Goal: Information Seeking & Learning: Find specific fact

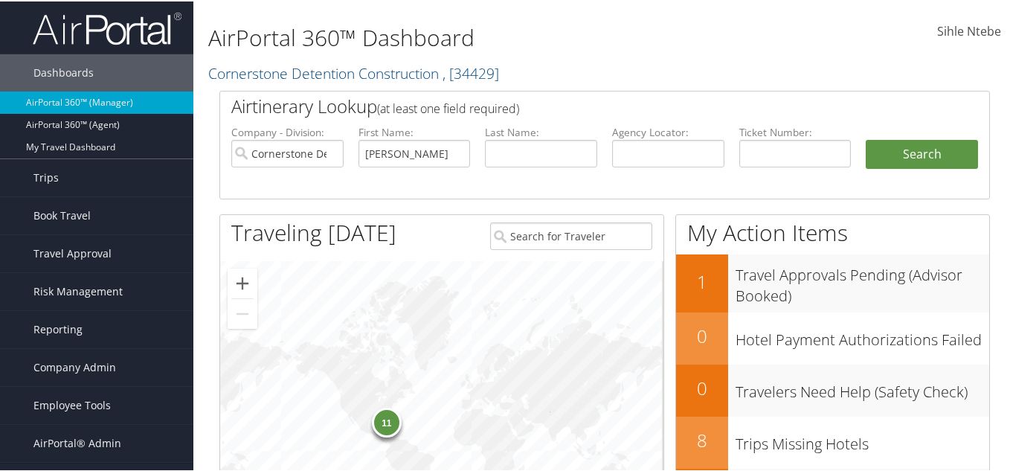
type input "[PERSON_NAME]"
click at [495, 155] on input "text" at bounding box center [541, 152] width 112 height 28
paste input "[PERSON_NAME]"
type input "[PERSON_NAME]"
click at [329, 152] on input "Cornerstone Detention Construction" at bounding box center [287, 152] width 112 height 28
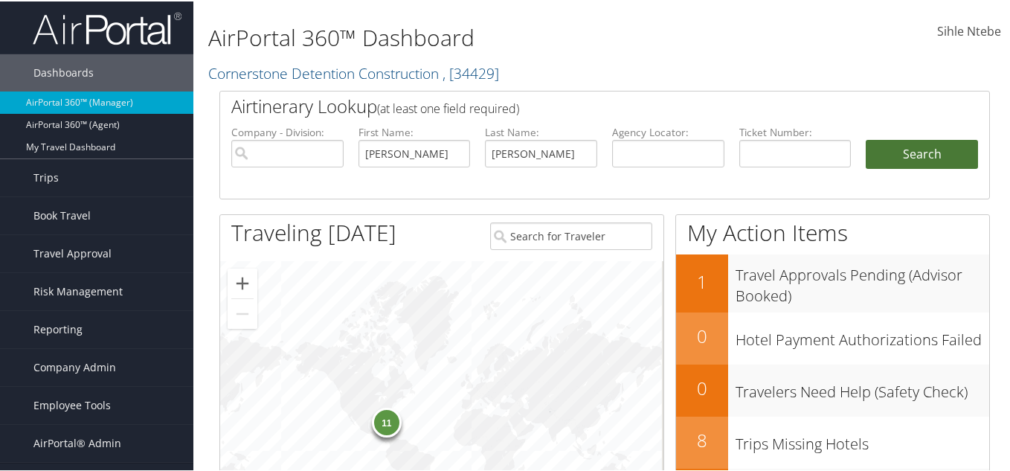
click at [900, 154] on button "Search" at bounding box center [921, 153] width 112 height 30
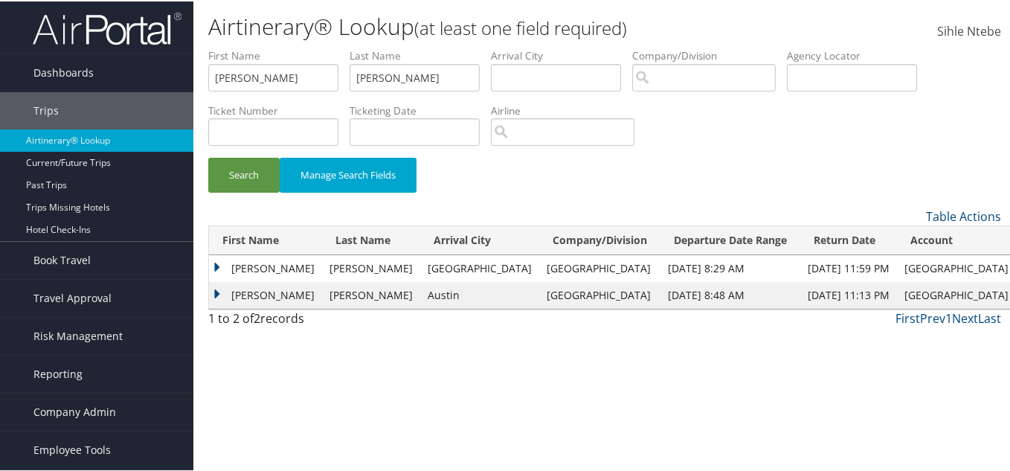
click at [216, 262] on td "[PERSON_NAME]" at bounding box center [265, 267] width 113 height 27
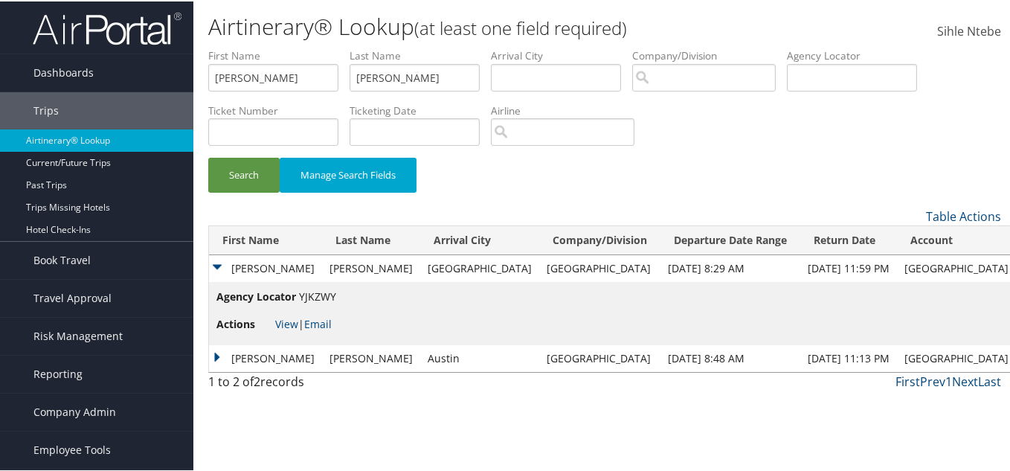
click at [218, 352] on td "[PERSON_NAME]" at bounding box center [265, 357] width 113 height 27
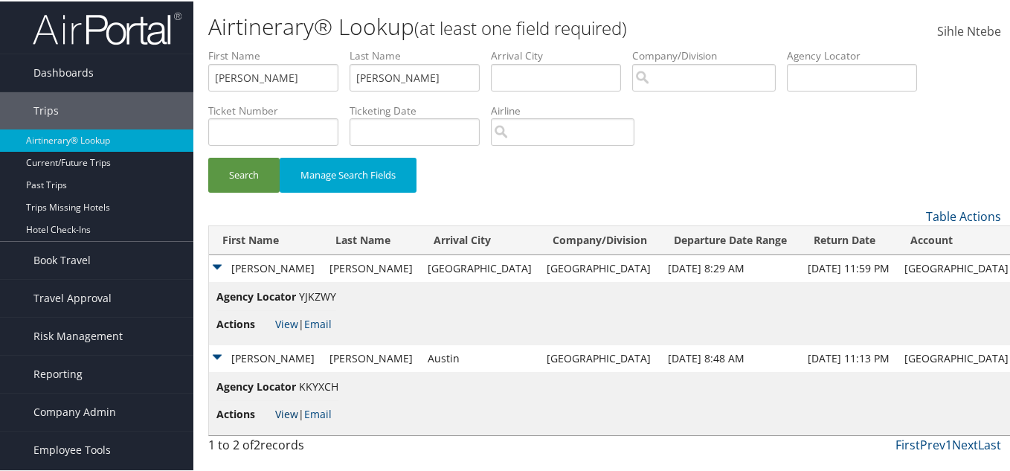
click at [283, 411] on link "View" at bounding box center [286, 412] width 23 height 14
drag, startPoint x: 561, startPoint y: 268, endPoint x: 529, endPoint y: 268, distance: 32.0
click at [539, 261] on td "Temple University" at bounding box center [599, 267] width 121 height 27
drag, startPoint x: 567, startPoint y: 266, endPoint x: 482, endPoint y: 265, distance: 84.8
click at [539, 265] on td "[GEOGRAPHIC_DATA]" at bounding box center [599, 267] width 121 height 27
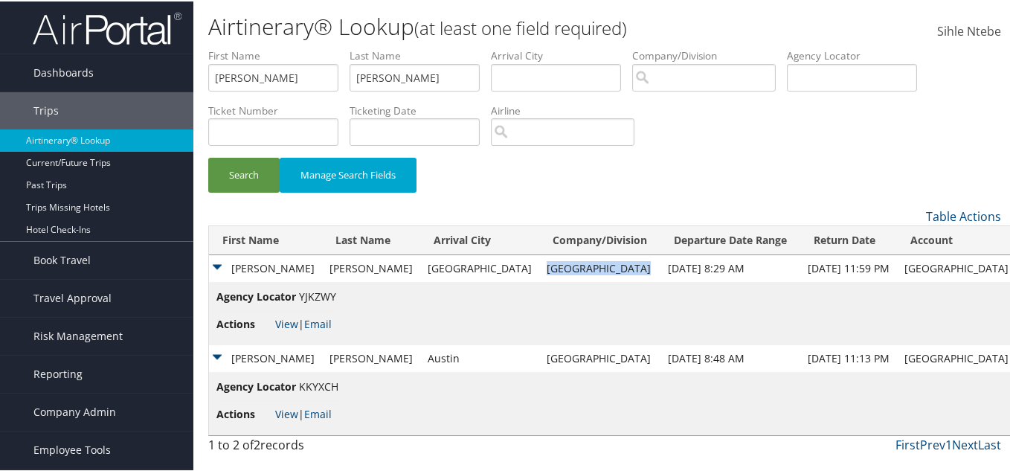
copy td "[GEOGRAPHIC_DATA]"
click at [75, 416] on span "Company Admin" at bounding box center [74, 410] width 83 height 37
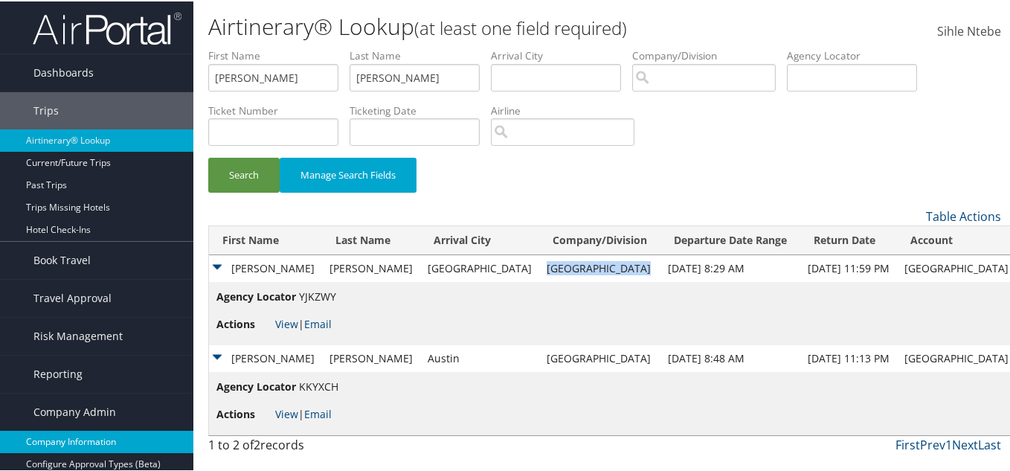
click at [80, 433] on link "Company Information" at bounding box center [96, 440] width 193 height 22
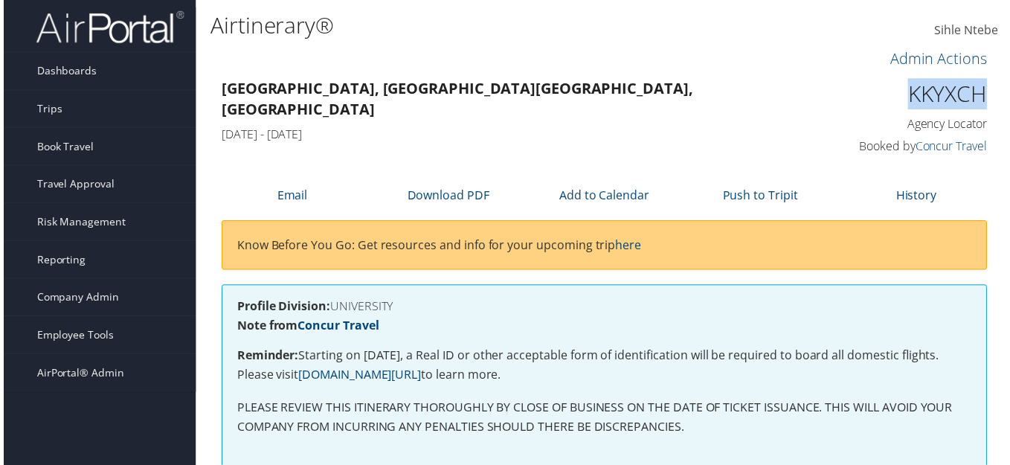
drag, startPoint x: 935, startPoint y: 97, endPoint x: 890, endPoint y: 96, distance: 44.6
click at [890, 96] on h1 "KKYXCH" at bounding box center [902, 94] width 176 height 31
drag, startPoint x: 981, startPoint y: 94, endPoint x: 880, endPoint y: 93, distance: 101.1
click at [880, 93] on h1 "KKYXCH" at bounding box center [902, 94] width 176 height 31
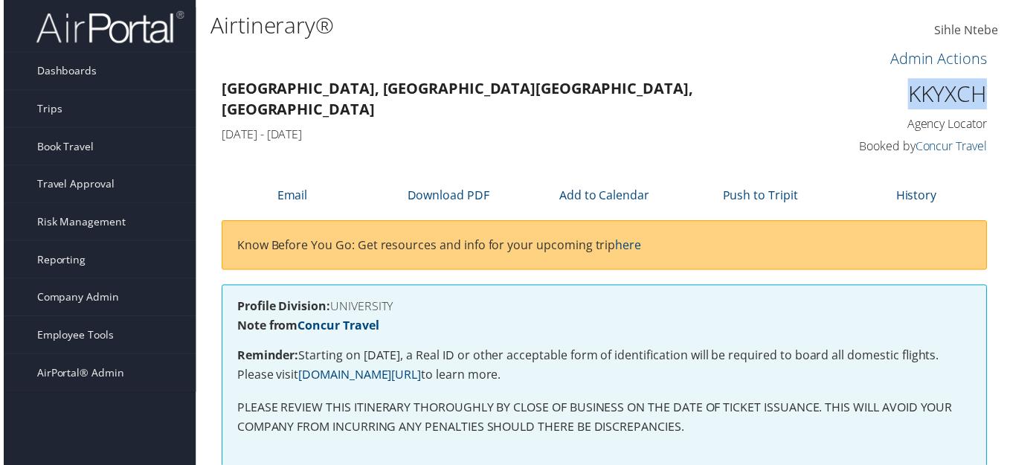
copy h1 "KKYXCH"
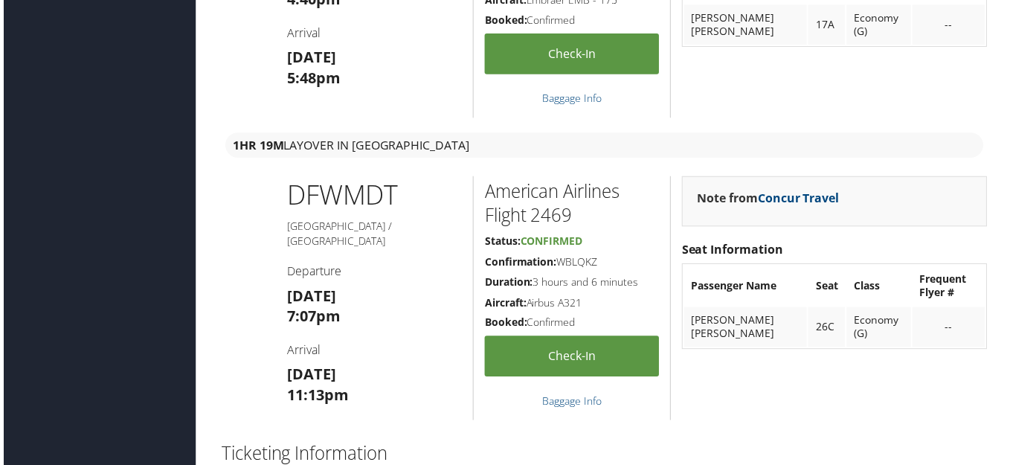
scroll to position [1561, 0]
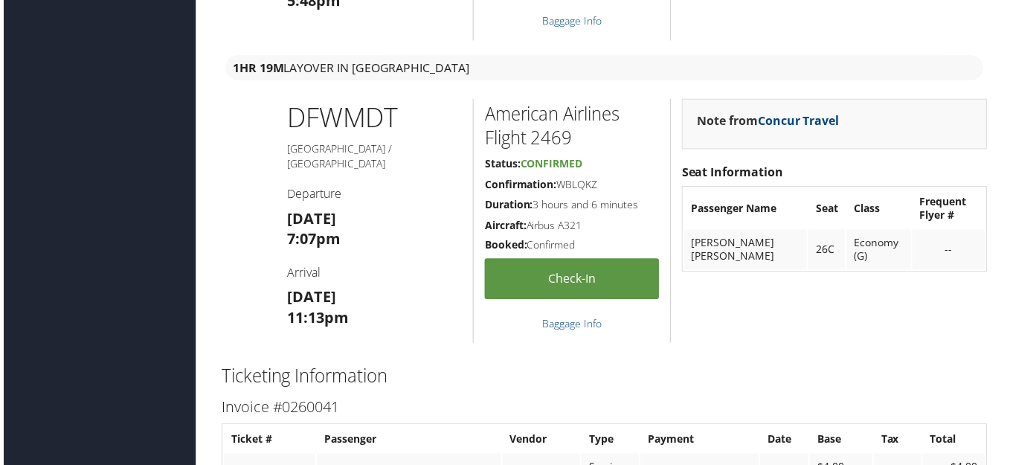
drag, startPoint x: 599, startPoint y: 184, endPoint x: 554, endPoint y: 182, distance: 45.4
click at [554, 182] on h5 "Confirmation: WBLQKZ" at bounding box center [571, 185] width 175 height 15
drag, startPoint x: 595, startPoint y: 187, endPoint x: 557, endPoint y: 184, distance: 38.0
click at [557, 184] on h5 "Confirmation: WBLQKZ" at bounding box center [571, 185] width 175 height 15
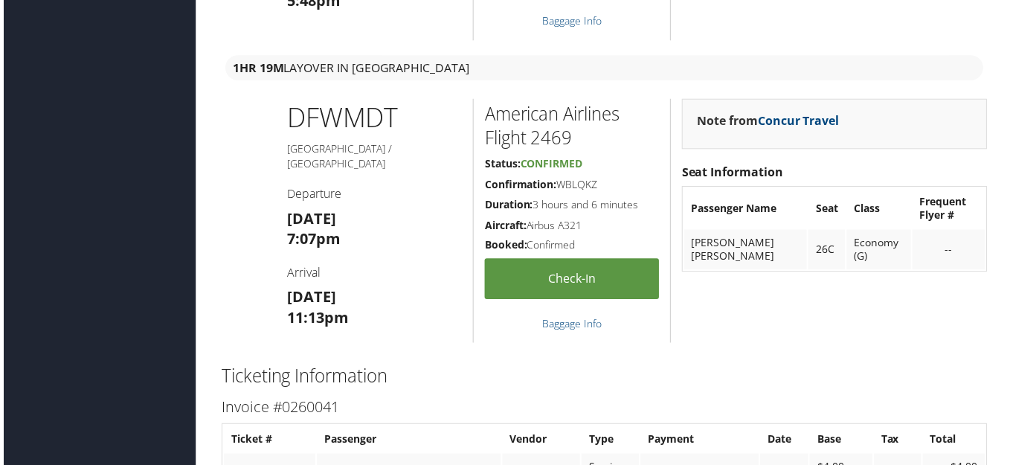
copy h5 "WBLQKZ"
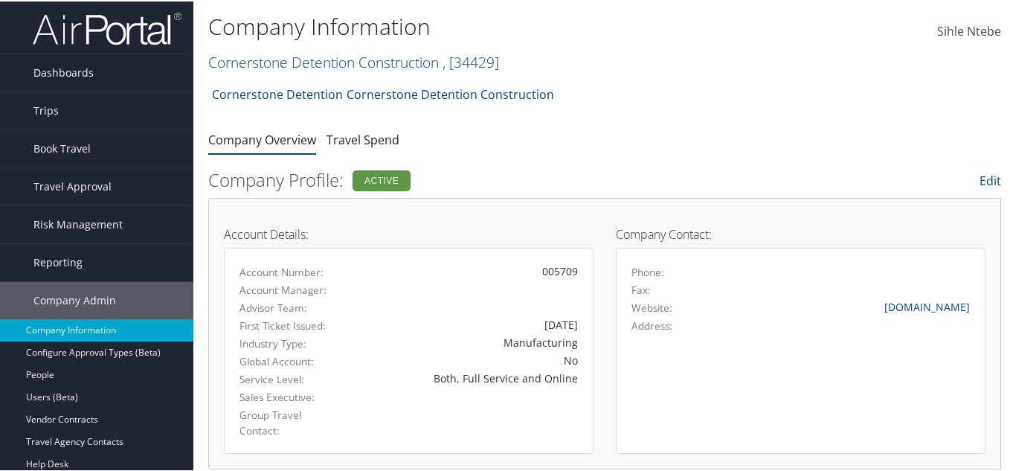
click at [506, 66] on h2 "Cornerstone Detention Construction , [ 34429 ]" at bounding box center [472, 59] width 529 height 25
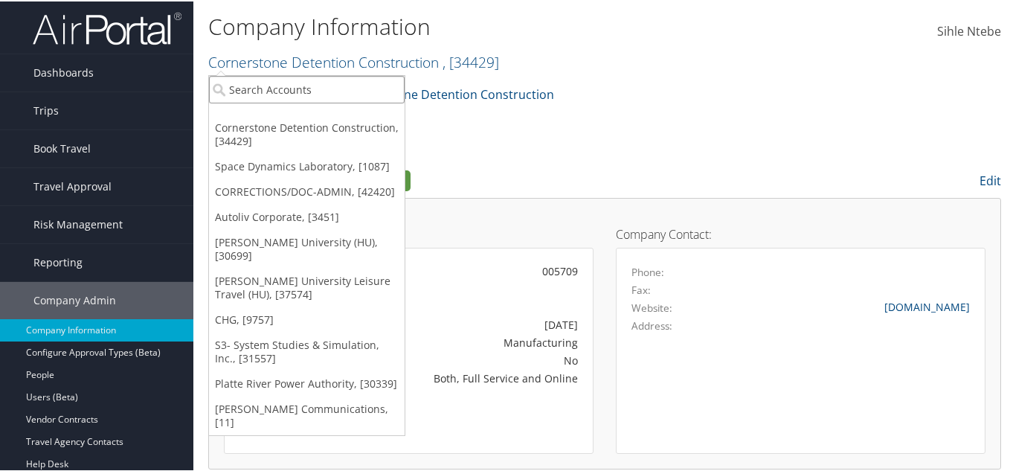
click at [333, 88] on input "search" at bounding box center [307, 88] width 196 height 28
paste input "Temple University"
type input "Temple University"
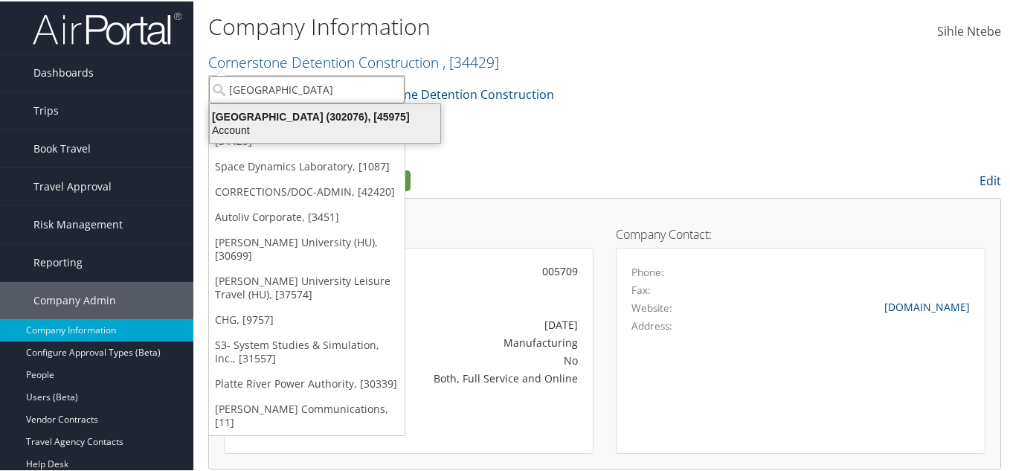
click at [331, 122] on div "Account" at bounding box center [325, 128] width 248 height 13
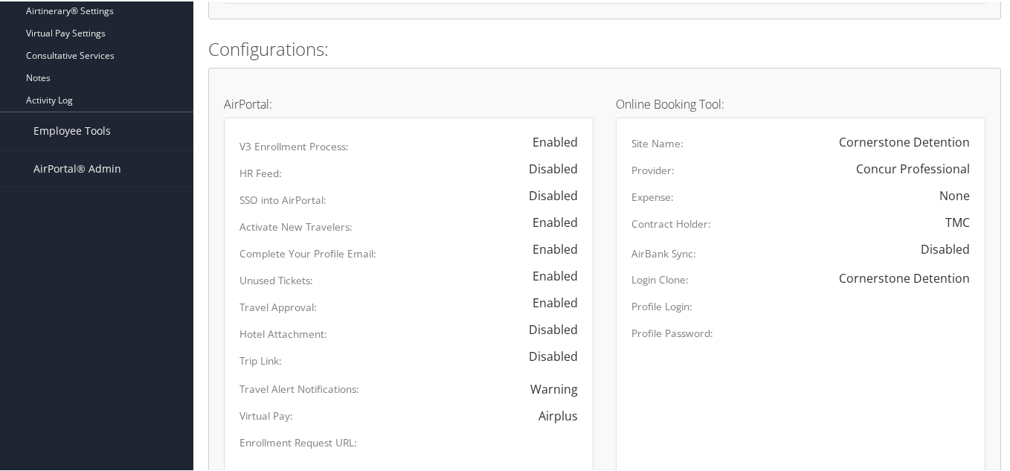
scroll to position [892, 0]
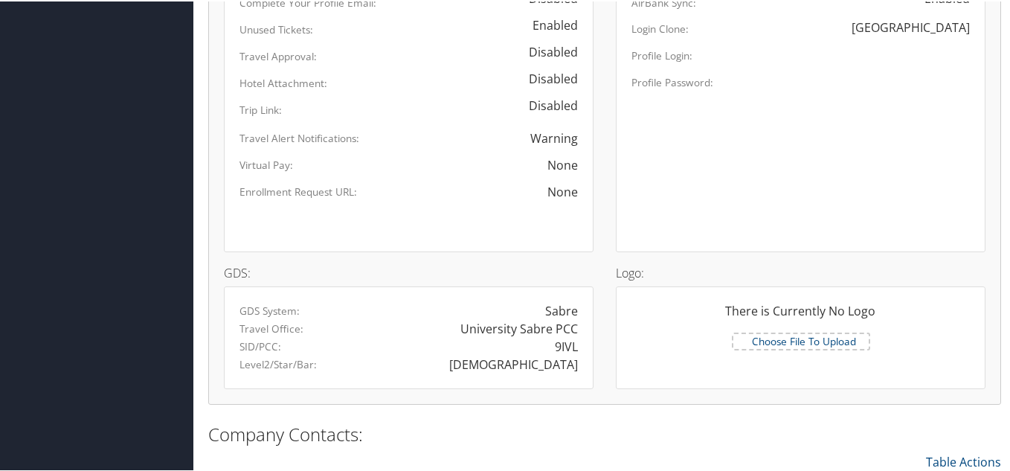
scroll to position [1054, 0]
